Goal: Information Seeking & Learning: Learn about a topic

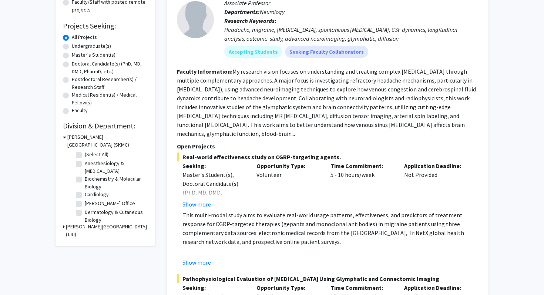
scroll to position [109, 0]
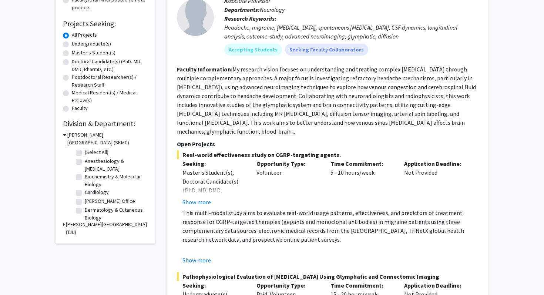
drag, startPoint x: 330, startPoint y: 186, endPoint x: 214, endPoint y: 148, distance: 121.7
click at [214, 148] on section "Open Projects Real-world effectiveness study on CGRP-targeting agents. Seeking:…" at bounding box center [327, 262] width 301 height 247
click at [266, 172] on div "Opportunity Type: Volunteer" at bounding box center [288, 182] width 74 height 47
drag, startPoint x: 212, startPoint y: 135, endPoint x: 189, endPoint y: 93, distance: 47.2
click at [189, 93] on section "Faculty Information: My research vision focuses on understanding and treating c…" at bounding box center [327, 100] width 301 height 71
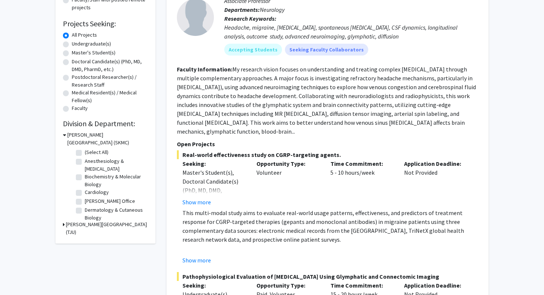
click at [189, 93] on fg-read-more "My research vision focuses on understanding and treating complex [MEDICAL_DATA]…" at bounding box center [326, 100] width 299 height 70
drag, startPoint x: 232, startPoint y: 68, endPoint x: 259, endPoint y: 131, distance: 68.1
click at [259, 131] on section "Faculty Information: My research vision focuses on understanding and treating c…" at bounding box center [327, 100] width 301 height 71
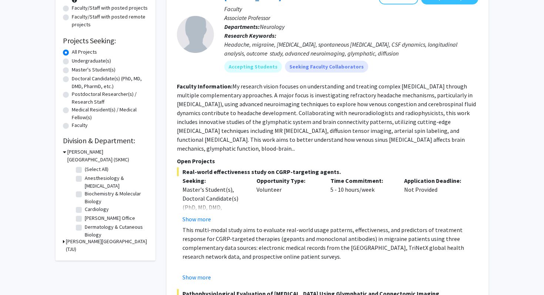
scroll to position [92, 0]
drag, startPoint x: 203, startPoint y: 150, endPoint x: 176, endPoint y: 88, distance: 66.9
click at [176, 88] on div "[PERSON_NAME] Bookmark Compose Request Faculty Associate Professor Departments:…" at bounding box center [327, 197] width 322 height 428
click at [196, 148] on section "Faculty Information: My research vision focuses on understanding and treating c…" at bounding box center [327, 116] width 301 height 71
drag, startPoint x: 196, startPoint y: 148, endPoint x: 232, endPoint y: 81, distance: 75.6
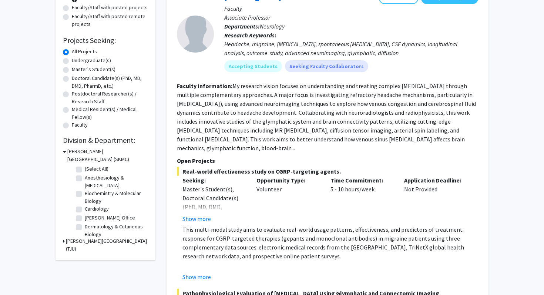
click at [232, 81] on section "Faculty Information: My research vision focuses on understanding and treating c…" at bounding box center [327, 116] width 301 height 71
click at [196, 147] on section "Faculty Information: My research vision focuses on understanding and treating c…" at bounding box center [327, 116] width 301 height 71
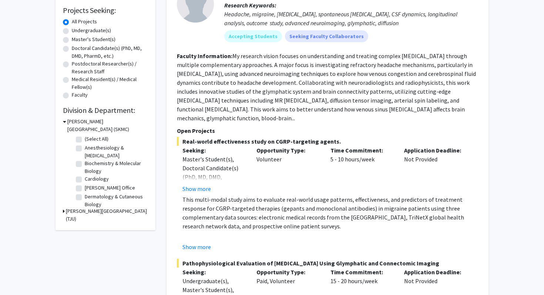
scroll to position [124, 0]
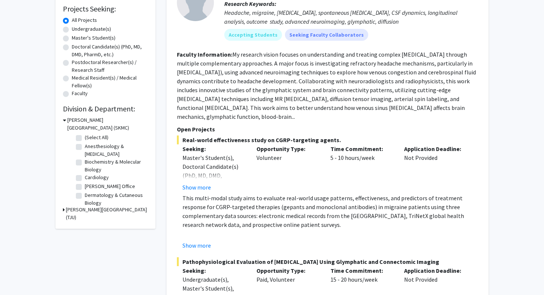
click at [85, 137] on label "(Select All)" at bounding box center [97, 138] width 24 height 8
click at [85, 137] on input "(Select All)" at bounding box center [87, 136] width 5 height 5
checkbox input "true"
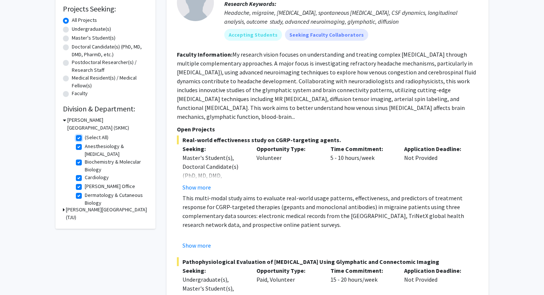
checkbox input "true"
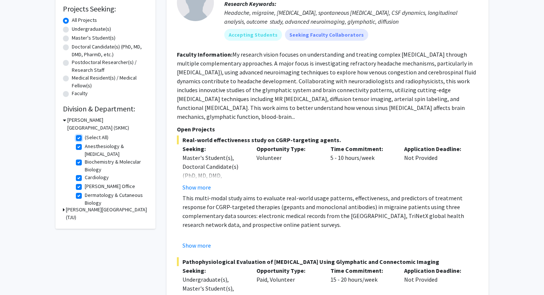
checkbox input "true"
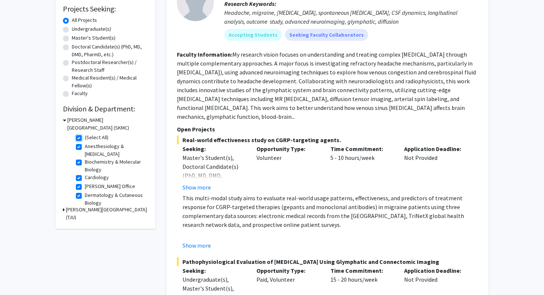
checkbox input "true"
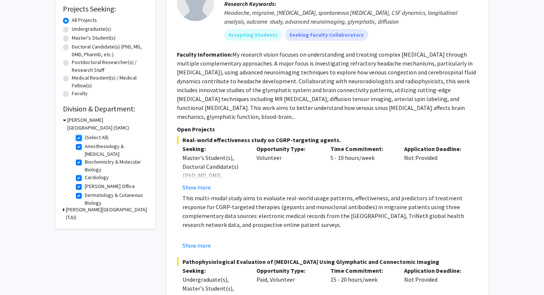
checkbox input "true"
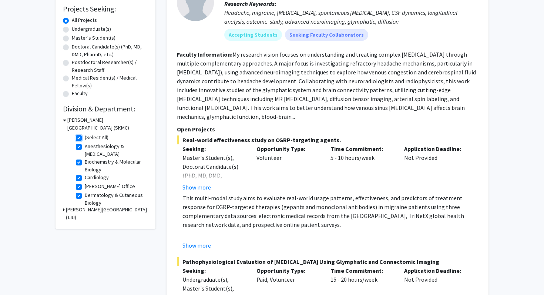
checkbox input "true"
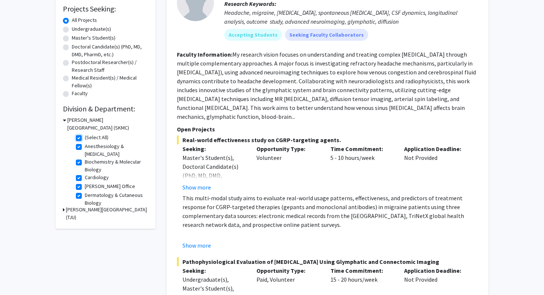
checkbox input "true"
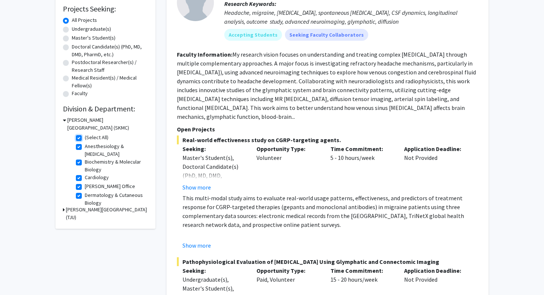
checkbox input "true"
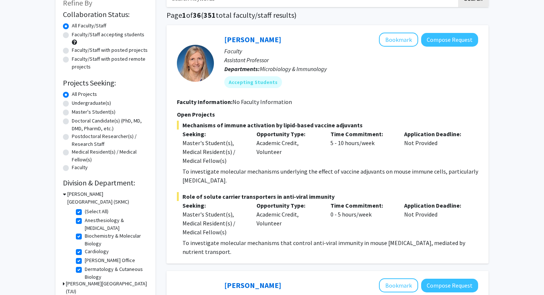
scroll to position [145, 0]
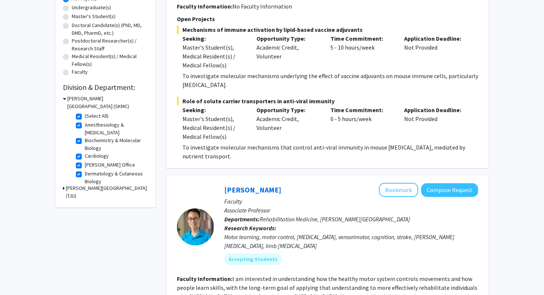
click at [65, 189] on div "[PERSON_NAME][GEOGRAPHIC_DATA] (TJU)" at bounding box center [105, 192] width 85 height 16
click at [62, 189] on div "Refine By Collaboration Status: Collaboration Status All Faculty/Staff Collabor…" at bounding box center [105, 51] width 100 height 313
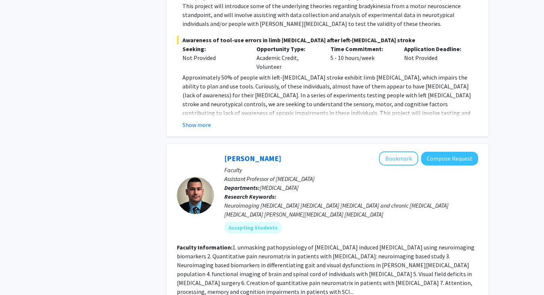
scroll to position [559, 0]
